Goal: Task Accomplishment & Management: Manage account settings

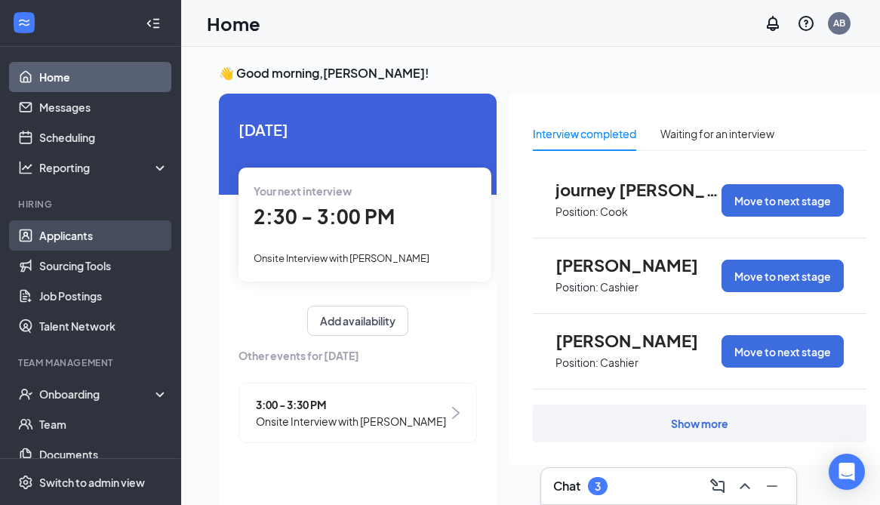
click at [121, 248] on link "Applicants" at bounding box center [103, 235] width 129 height 30
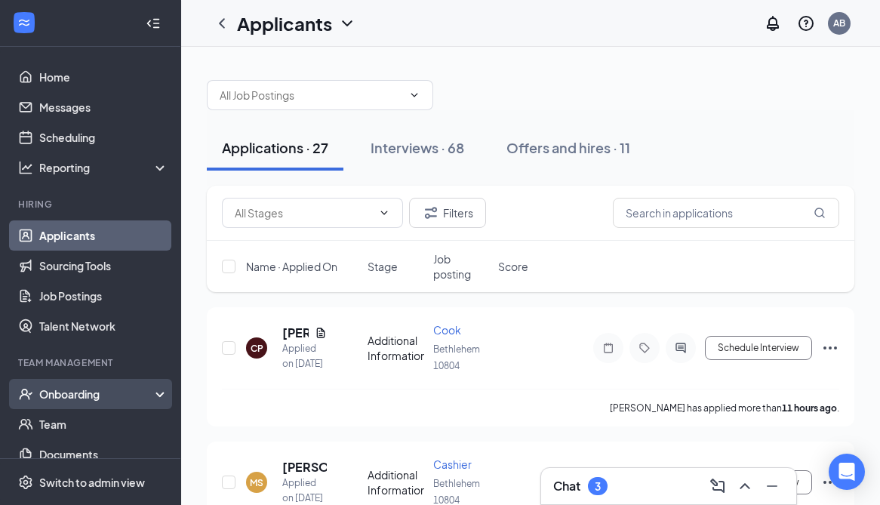
click at [69, 401] on div "Onboarding" at bounding box center [90, 394] width 181 height 30
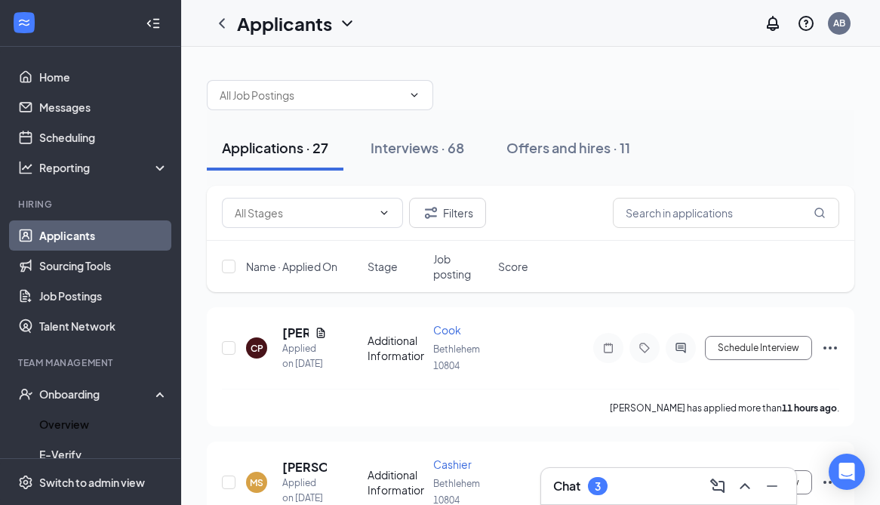
drag, startPoint x: 66, startPoint y: 425, endPoint x: 575, endPoint y: 284, distance: 527.5
click at [66, 425] on link "Overview" at bounding box center [103, 424] width 129 height 30
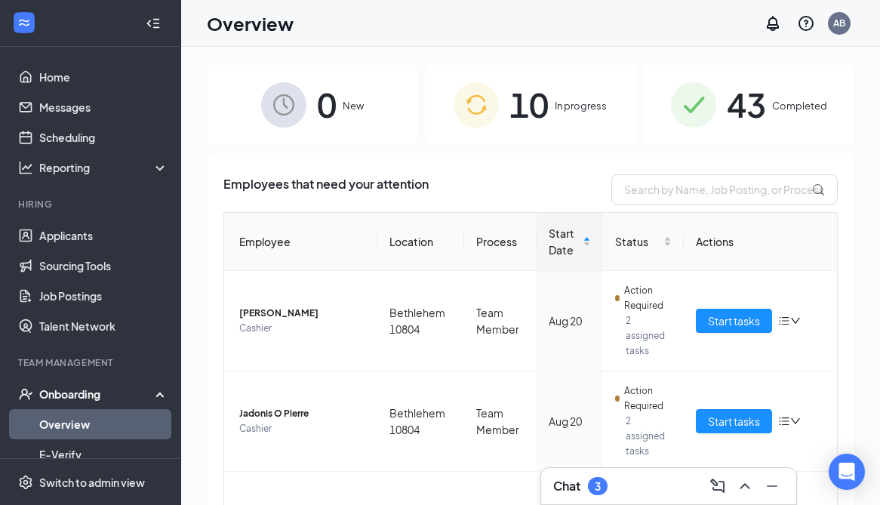
click at [526, 76] on div "10 In progress" at bounding box center [530, 104] width 210 height 79
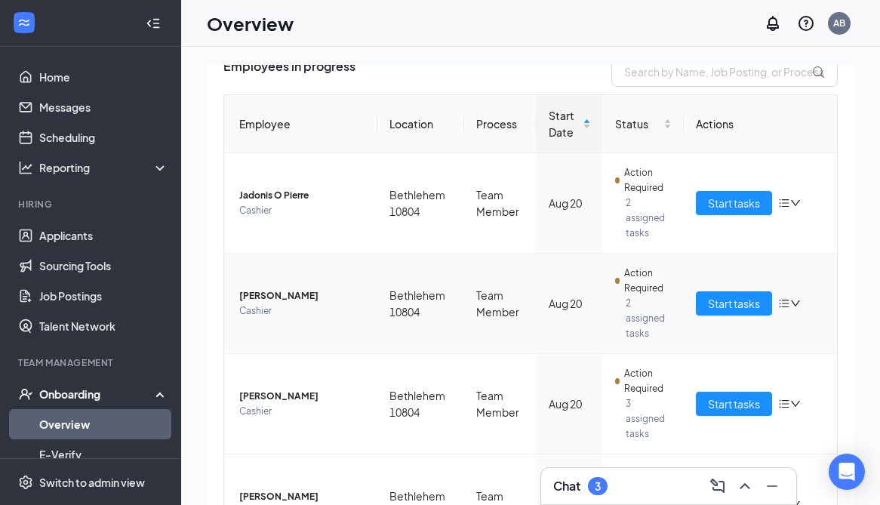
scroll to position [131, 0]
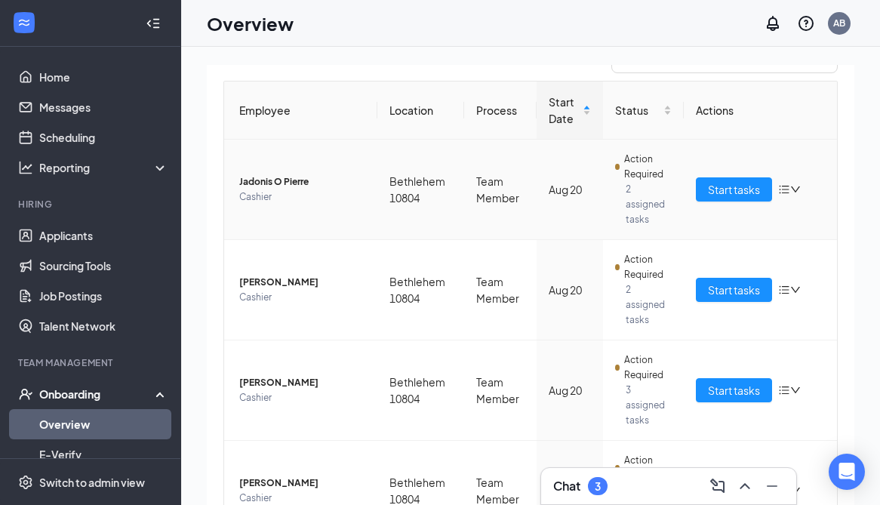
click at [290, 179] on span "Jadonis O Pierre" at bounding box center [302, 181] width 126 height 15
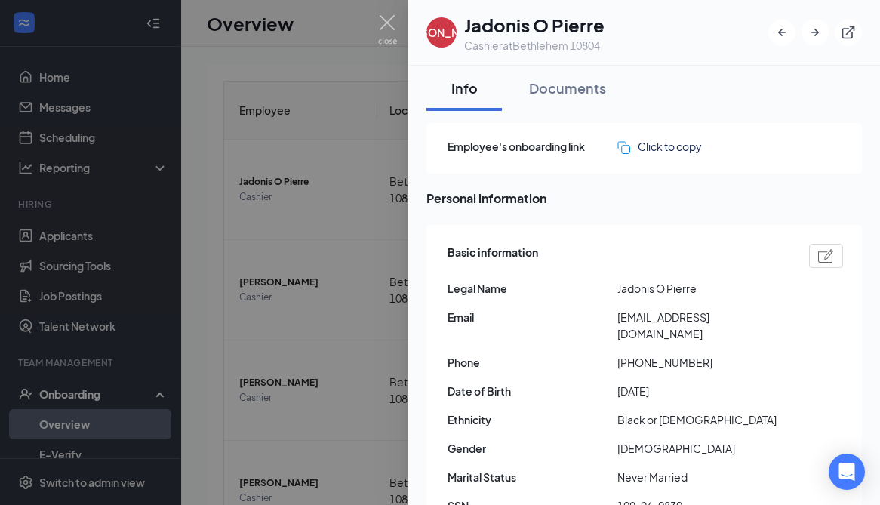
click at [390, 18] on img at bounding box center [387, 29] width 19 height 29
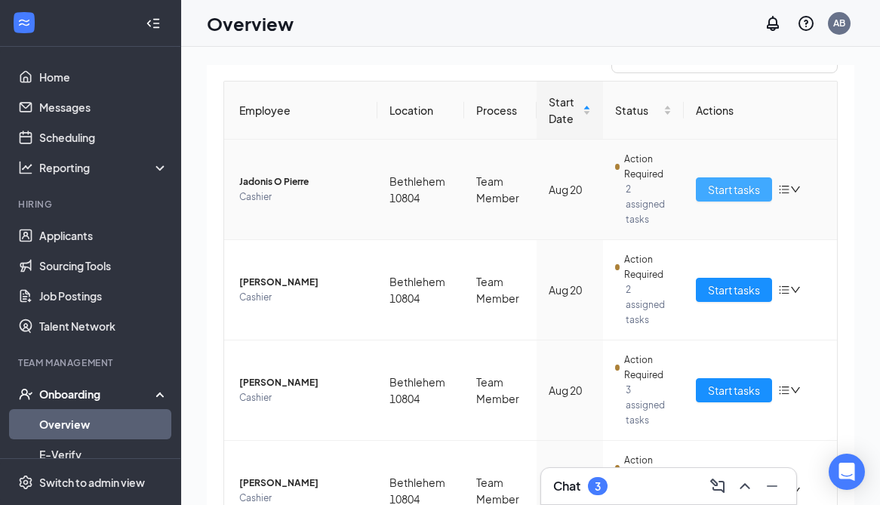
click at [727, 181] on span "Start tasks" at bounding box center [734, 189] width 52 height 17
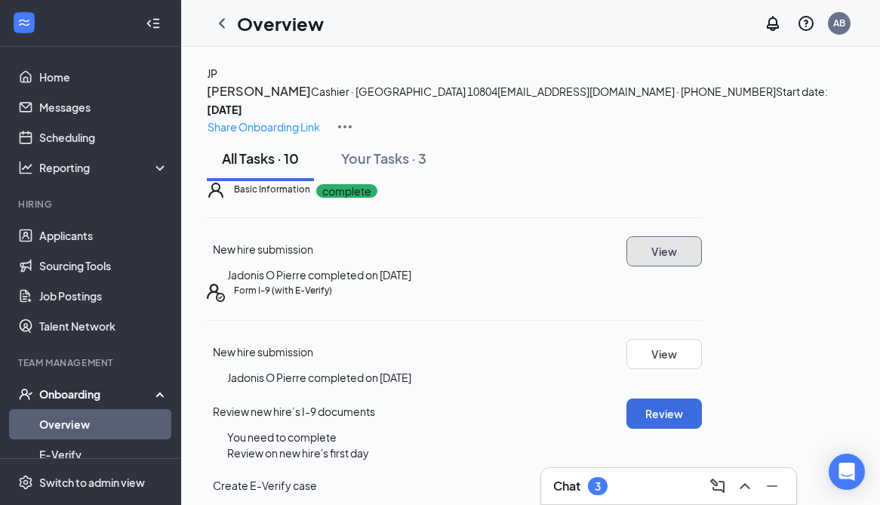
click at [702, 266] on button "View" at bounding box center [663, 251] width 75 height 30
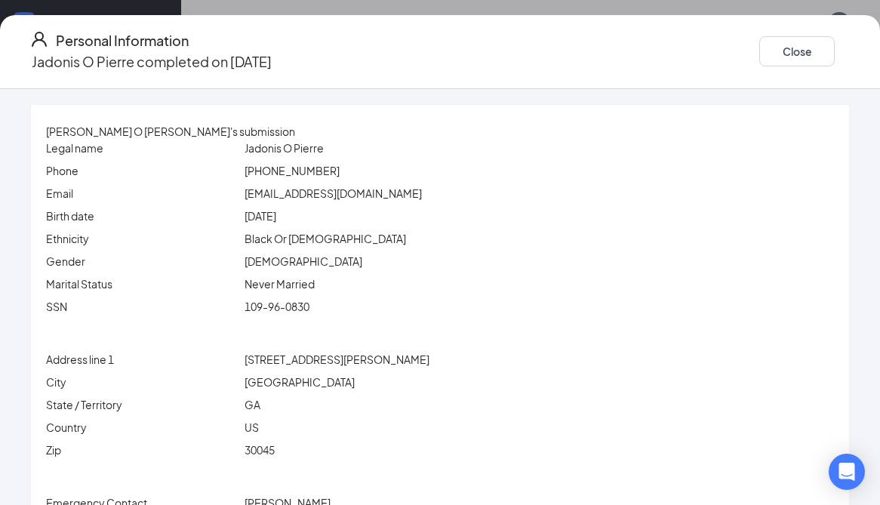
click at [330, 195] on span "[EMAIL_ADDRESS][DOMAIN_NAME]" at bounding box center [332, 193] width 177 height 14
copy span "[EMAIL_ADDRESS][DOMAIN_NAME]"
click at [310, 149] on span "Jadonis O Pierre" at bounding box center [283, 148] width 79 height 14
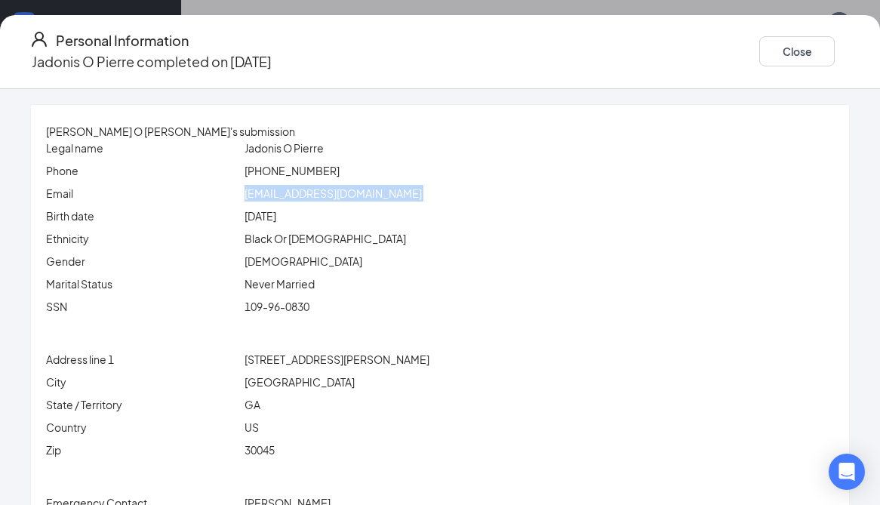
click at [310, 149] on span "Jadonis O Pierre" at bounding box center [283, 148] width 79 height 14
copy span "Jadonis"
click at [324, 149] on span "Jadonis O Pierre" at bounding box center [283, 148] width 79 height 14
copy span "[PERSON_NAME]"
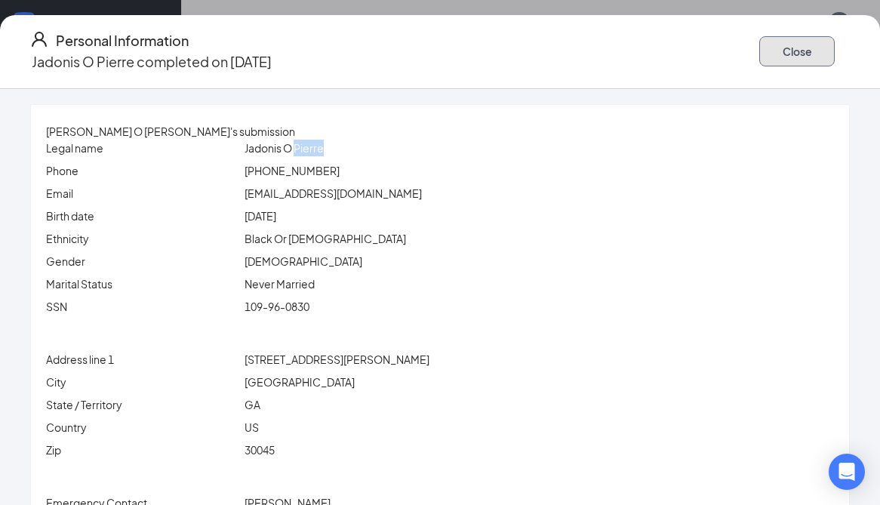
click at [759, 36] on button "Close" at bounding box center [796, 51] width 75 height 30
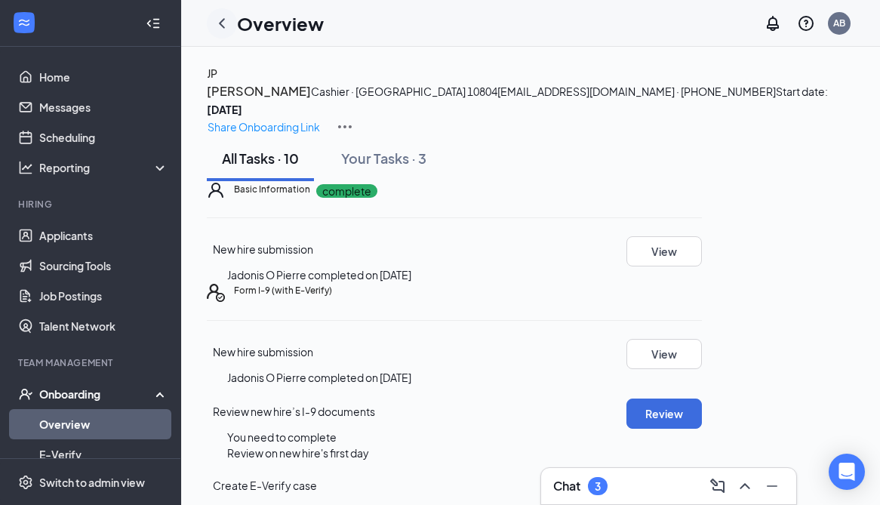
click at [222, 17] on icon "ChevronLeft" at bounding box center [222, 23] width 18 height 18
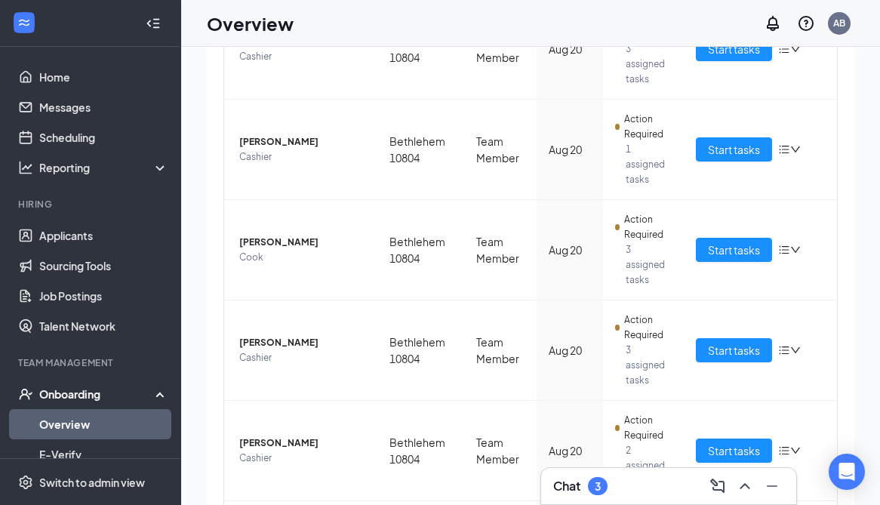
scroll to position [447, 0]
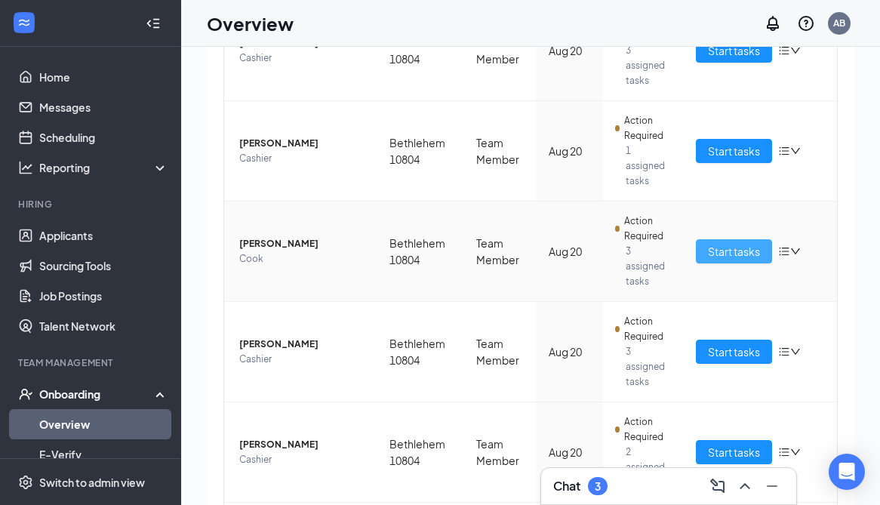
click at [758, 243] on span "Start tasks" at bounding box center [734, 251] width 52 height 17
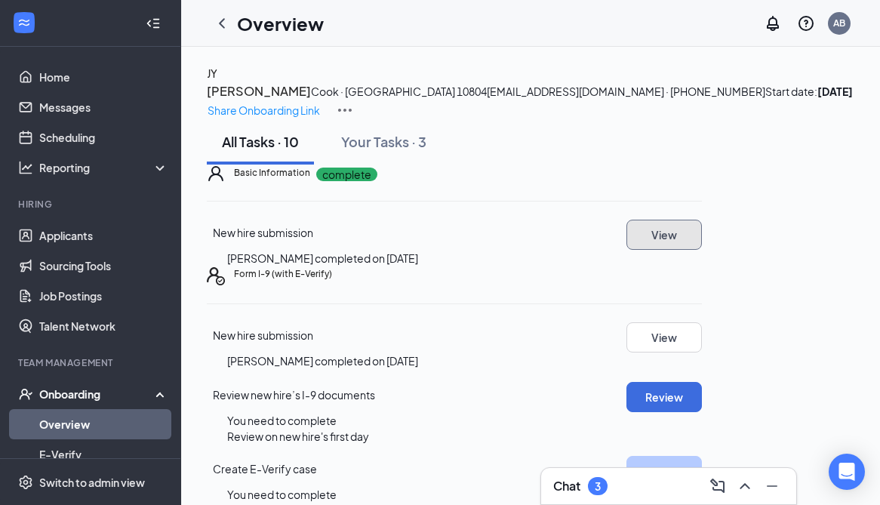
click at [702, 250] on button "View" at bounding box center [663, 235] width 75 height 30
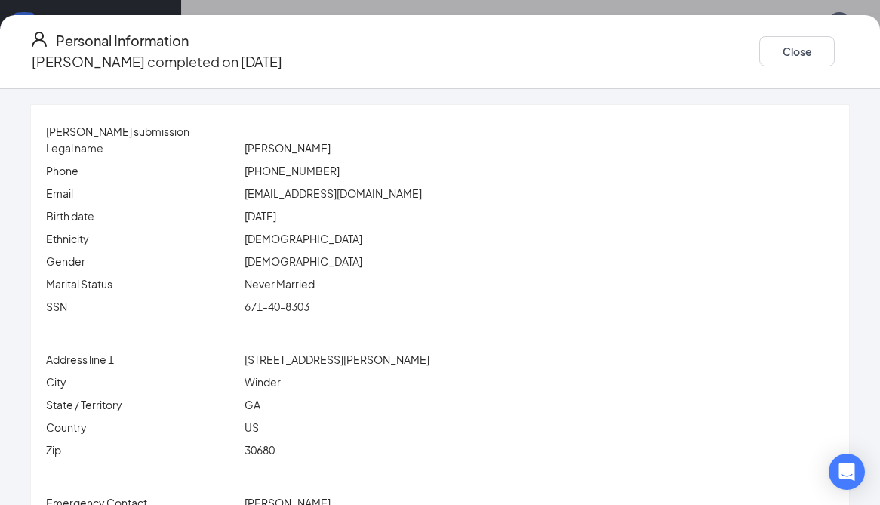
click at [321, 198] on span "[EMAIL_ADDRESS][DOMAIN_NAME]" at bounding box center [332, 193] width 177 height 14
copy span "[EMAIL_ADDRESS][DOMAIN_NAME]"
click at [392, 207] on div "[DATE]" at bounding box center [538, 215] width 595 height 17
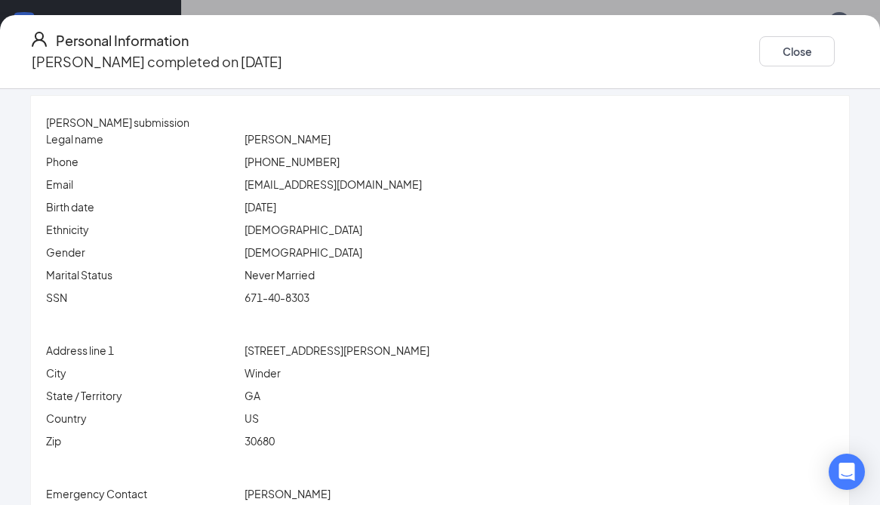
scroll to position [11, 0]
click at [340, 352] on span "[STREET_ADDRESS][PERSON_NAME]" at bounding box center [336, 349] width 185 height 14
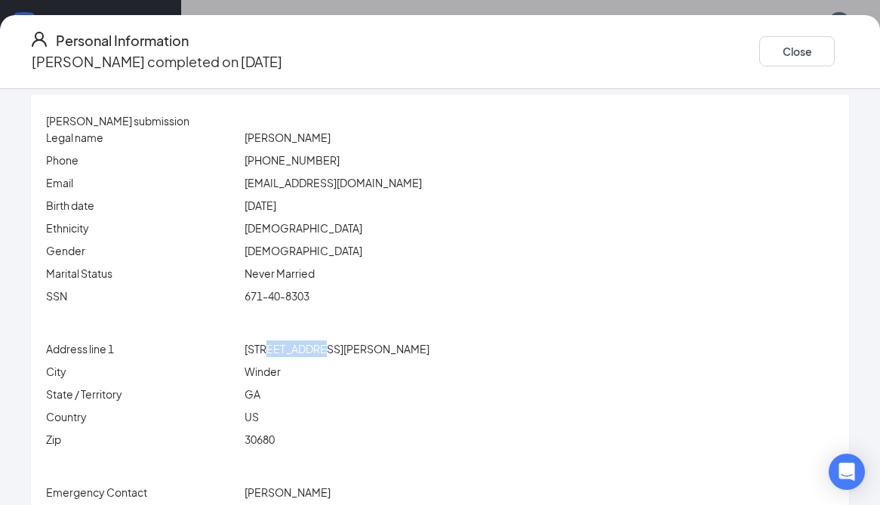
click at [340, 352] on span "[STREET_ADDRESS][PERSON_NAME]" at bounding box center [336, 349] width 185 height 14
copy span "[STREET_ADDRESS][PERSON_NAME]"
click at [317, 304] on div "671-40-8303" at bounding box center [538, 295] width 595 height 17
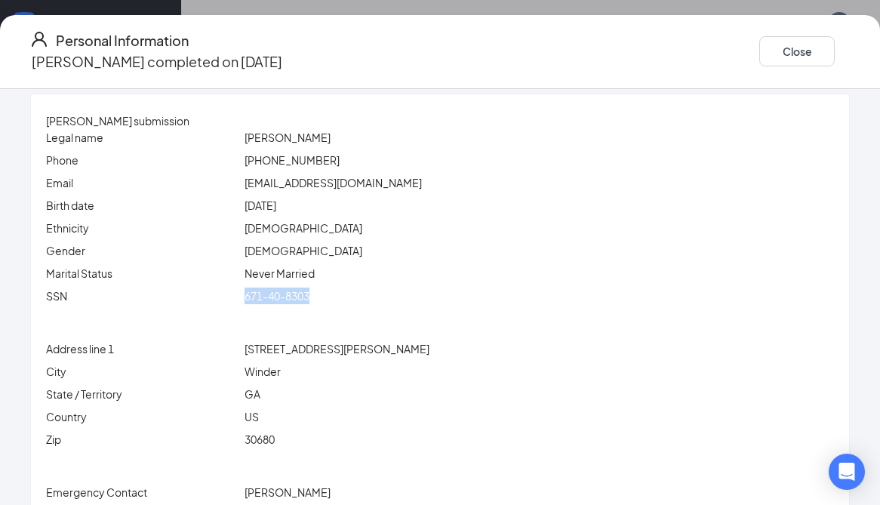
click at [317, 303] on div "671-40-8303" at bounding box center [538, 295] width 595 height 17
copy span "671-40-8303"
click at [329, 164] on span "[PHONE_NUMBER]" at bounding box center [291, 160] width 95 height 14
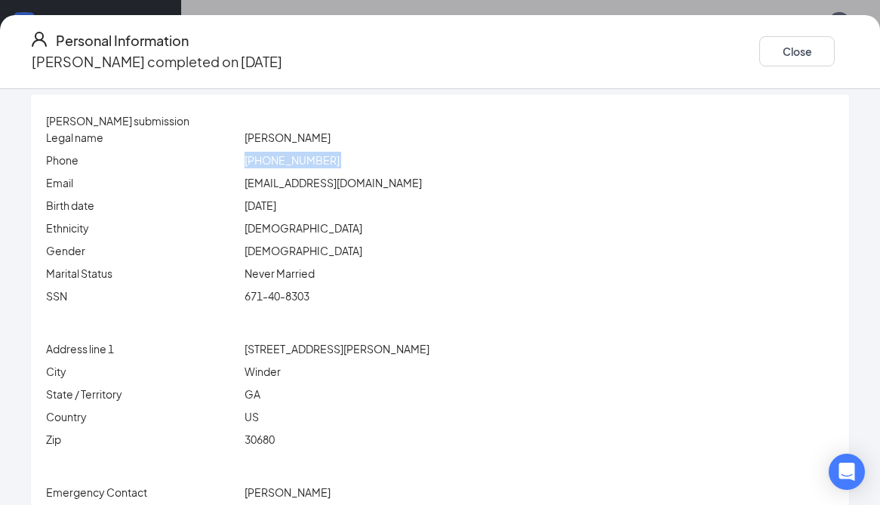
copy span "[PHONE_NUMBER]"
click at [331, 190] on div "[EMAIL_ADDRESS][DOMAIN_NAME]" at bounding box center [538, 182] width 595 height 17
copy span "[EMAIL_ADDRESS][DOMAIN_NAME]"
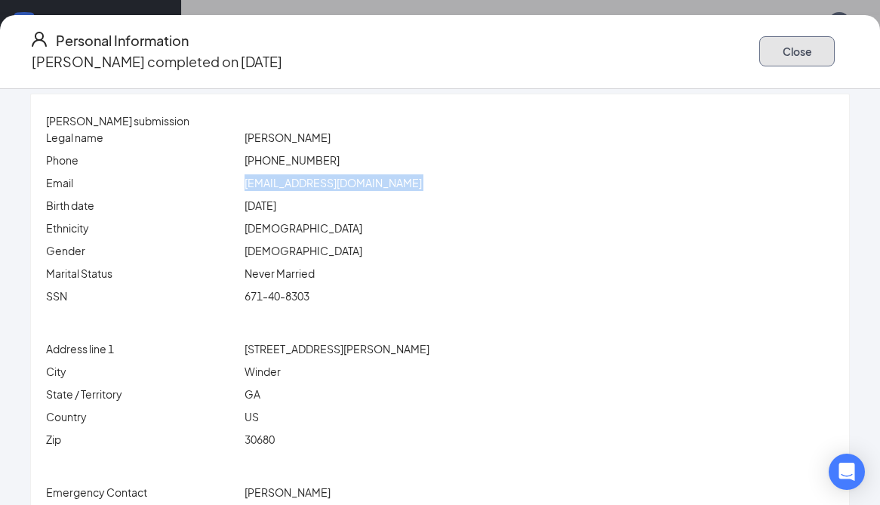
click at [759, 45] on button "Close" at bounding box center [796, 51] width 75 height 30
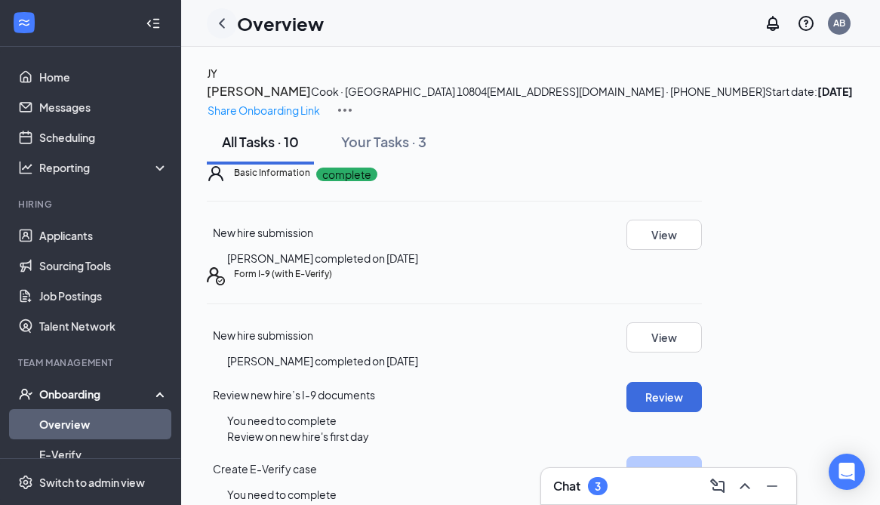
click at [232, 24] on div at bounding box center [222, 23] width 30 height 30
click at [227, 24] on icon "ChevronLeft" at bounding box center [222, 23] width 18 height 18
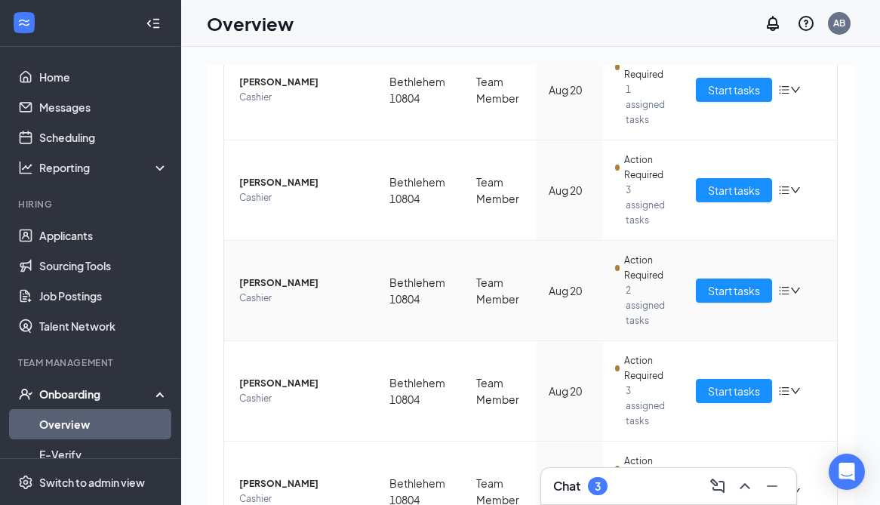
scroll to position [636, 0]
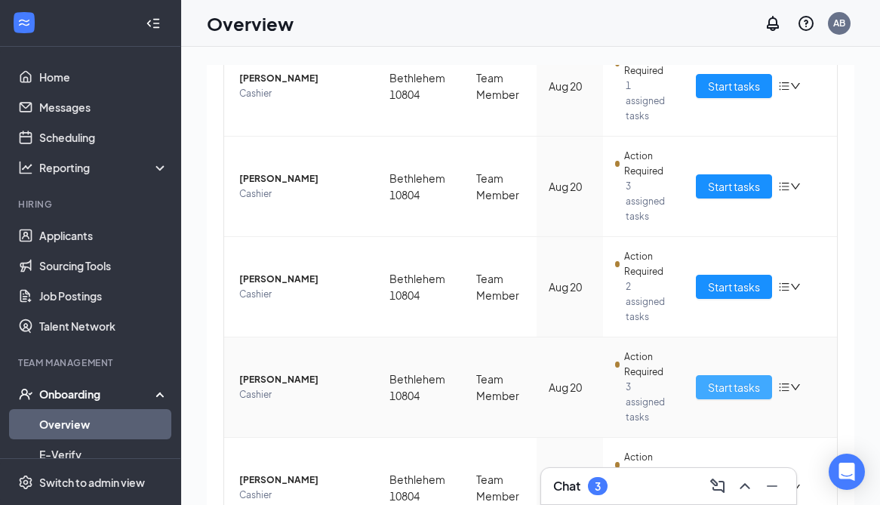
click at [733, 379] on span "Start tasks" at bounding box center [734, 387] width 52 height 17
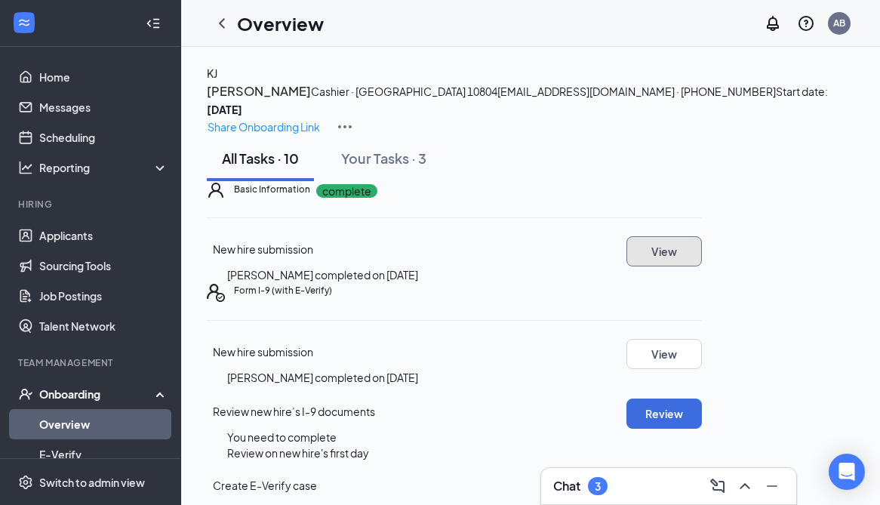
click at [702, 266] on button "View" at bounding box center [663, 251] width 75 height 30
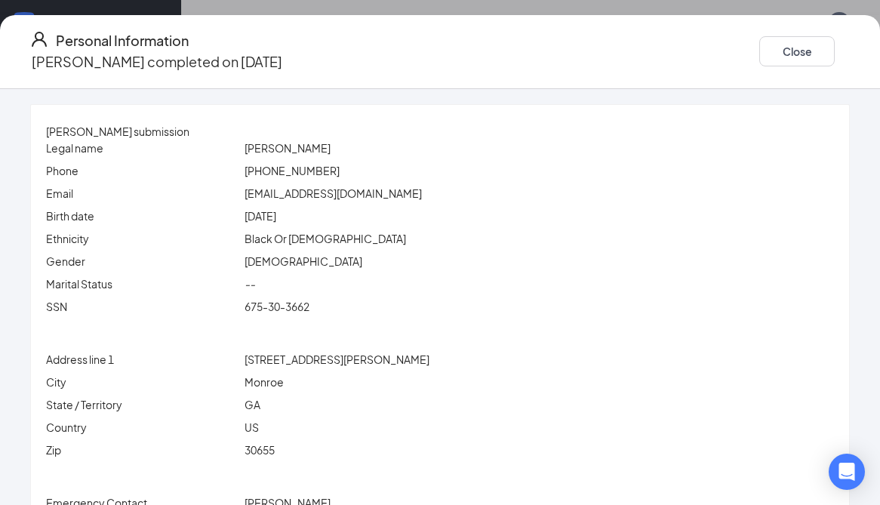
click at [336, 186] on div "[EMAIL_ADDRESS][DOMAIN_NAME]" at bounding box center [538, 193] width 595 height 17
click at [330, 194] on span "[EMAIL_ADDRESS][DOMAIN_NAME]" at bounding box center [332, 193] width 177 height 14
copy span "[EMAIL_ADDRESS][DOMAIN_NAME]"
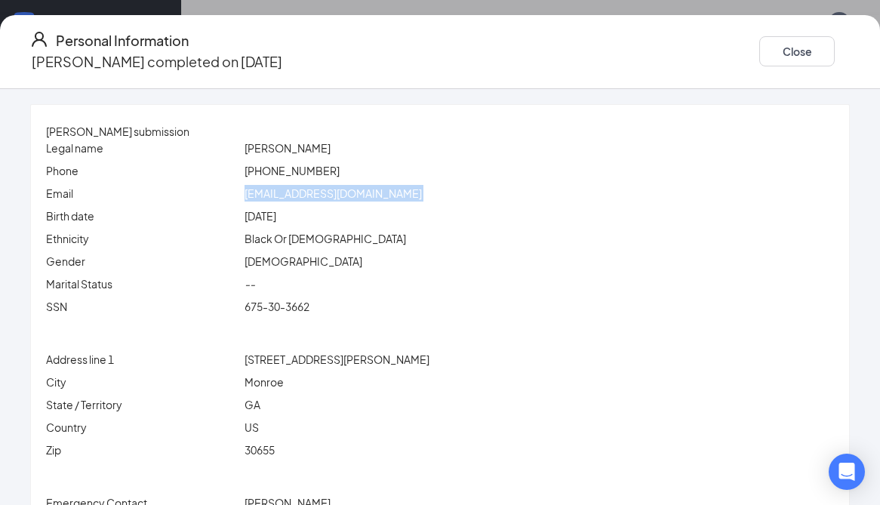
click at [436, 269] on div "[DEMOGRAPHIC_DATA]" at bounding box center [538, 261] width 595 height 17
click at [326, 186] on div "[EMAIL_ADDRESS][DOMAIN_NAME]" at bounding box center [538, 193] width 595 height 17
click at [328, 189] on span "[EMAIL_ADDRESS][DOMAIN_NAME]" at bounding box center [332, 193] width 177 height 14
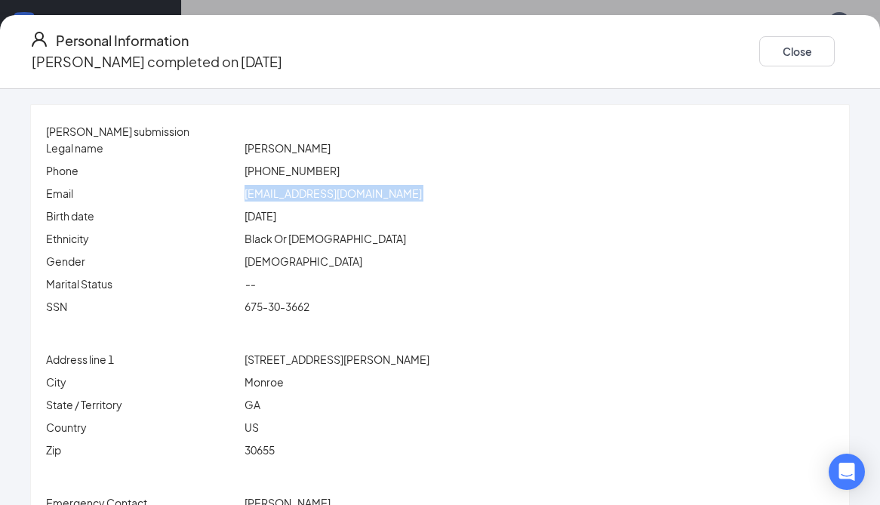
click at [328, 189] on span "[EMAIL_ADDRESS][DOMAIN_NAME]" at bounding box center [332, 193] width 177 height 14
click at [309, 142] on span "[PERSON_NAME]" at bounding box center [287, 148] width 86 height 14
copy span "[PERSON_NAME]"
click at [330, 148] on span "[PERSON_NAME]" at bounding box center [287, 148] width 86 height 14
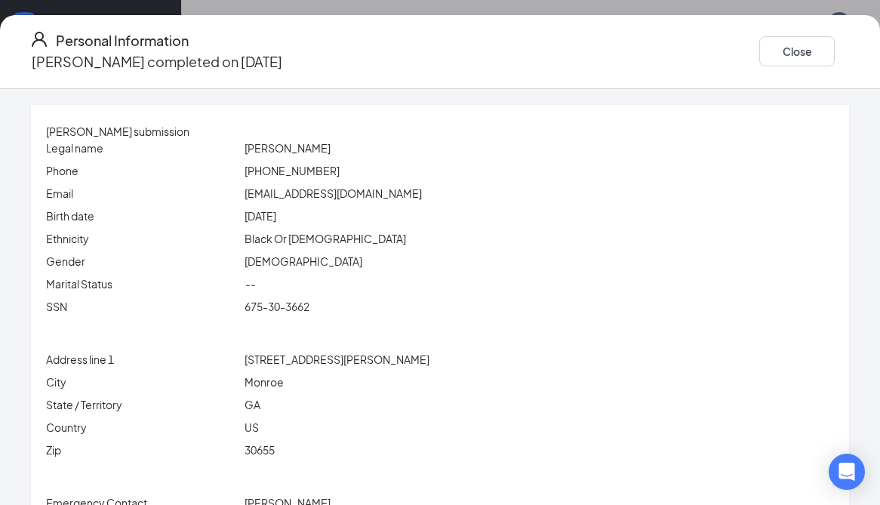
click at [330, 148] on span "[PERSON_NAME]" at bounding box center [287, 148] width 86 height 14
click at [336, 198] on span "[EMAIL_ADDRESS][DOMAIN_NAME]" at bounding box center [332, 193] width 177 height 14
